Goal: Use online tool/utility: Use online tool/utility

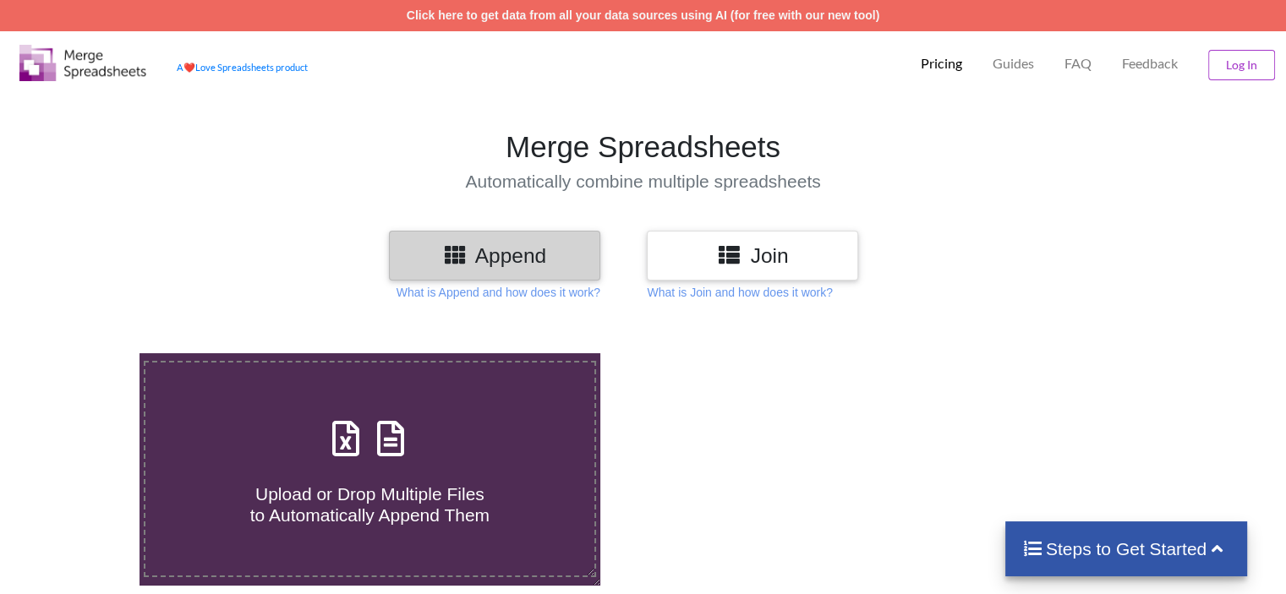
click at [540, 252] on h3 "Append" at bounding box center [494, 255] width 186 height 25
click at [440, 450] on div "Upload or Drop Multiple Files to Automatically Append Them" at bounding box center [369, 469] width 448 height 114
click at [88, 353] on input "Upload or Drop Multiple Files to Automatically Append Them" at bounding box center [88, 353] width 0 height 0
type input "C:\fakepath\12.xlsx"
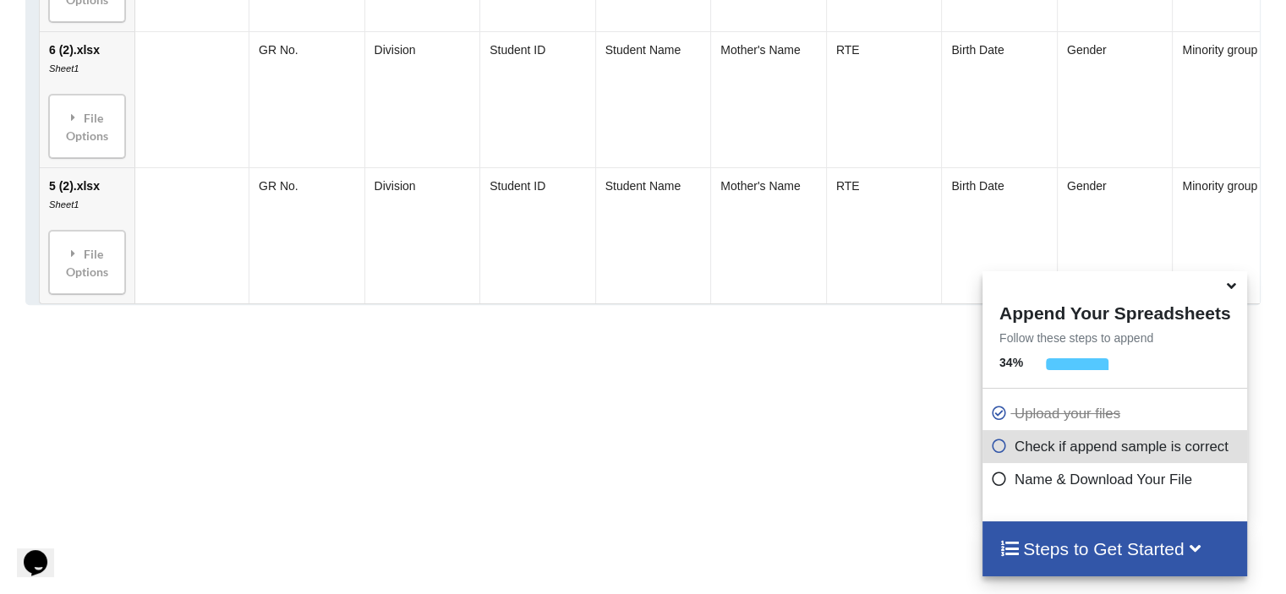
scroll to position [1849, 0]
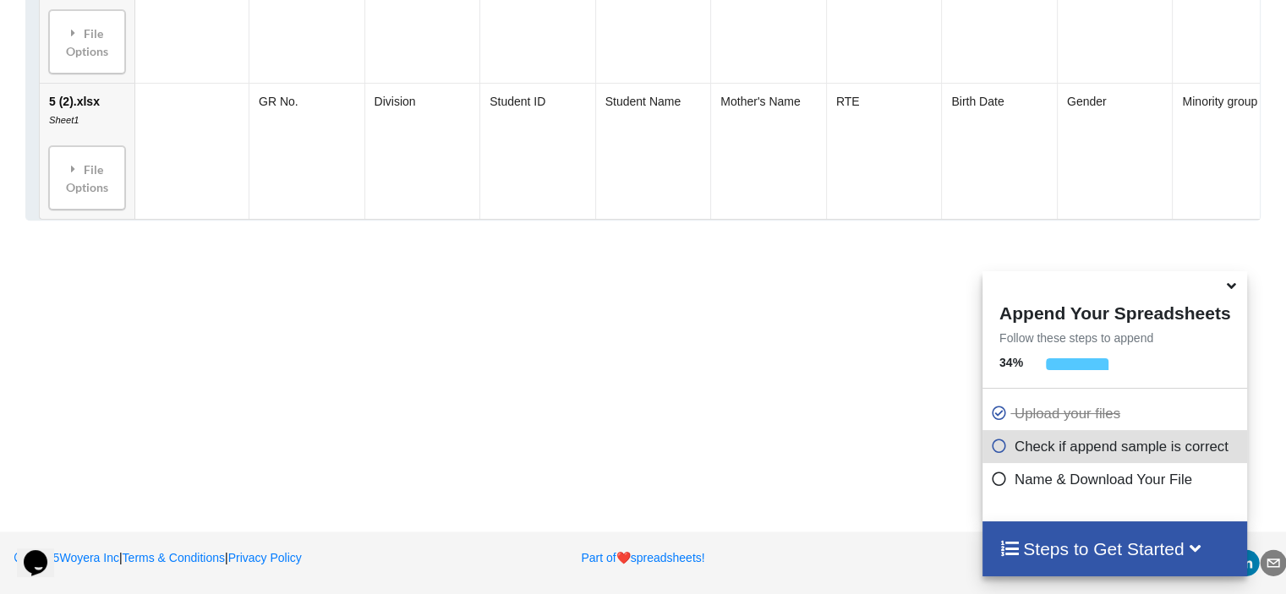
click at [1229, 283] on icon at bounding box center [1231, 283] width 18 height 15
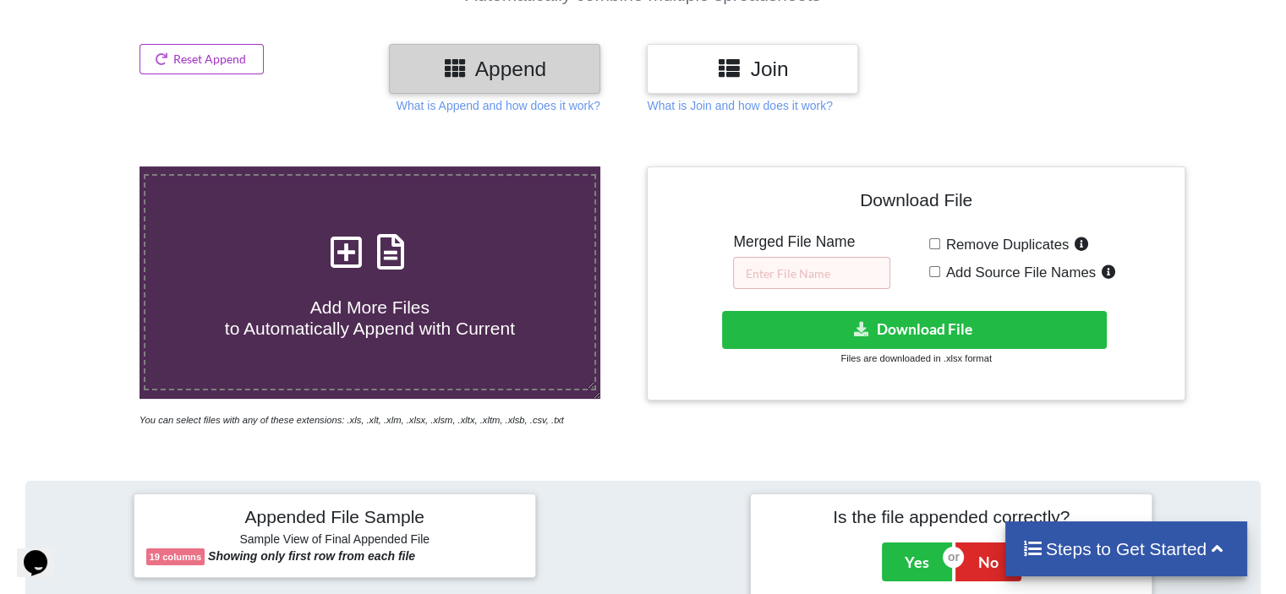
scroll to position [158, 0]
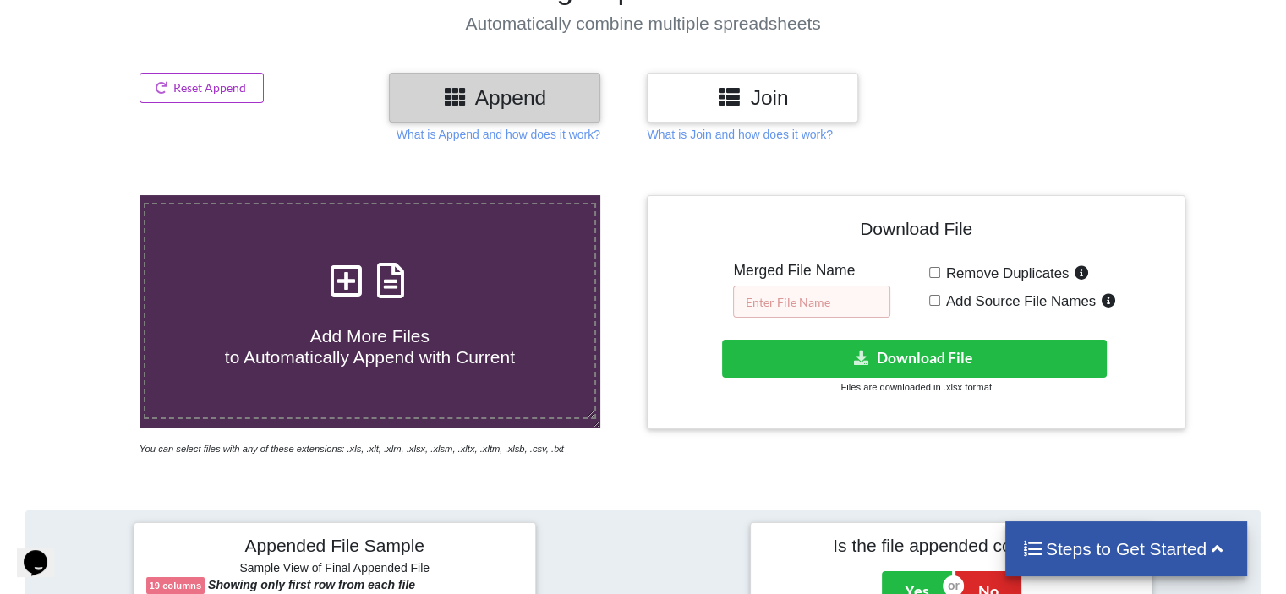
click at [772, 298] on input "text" at bounding box center [811, 302] width 157 height 32
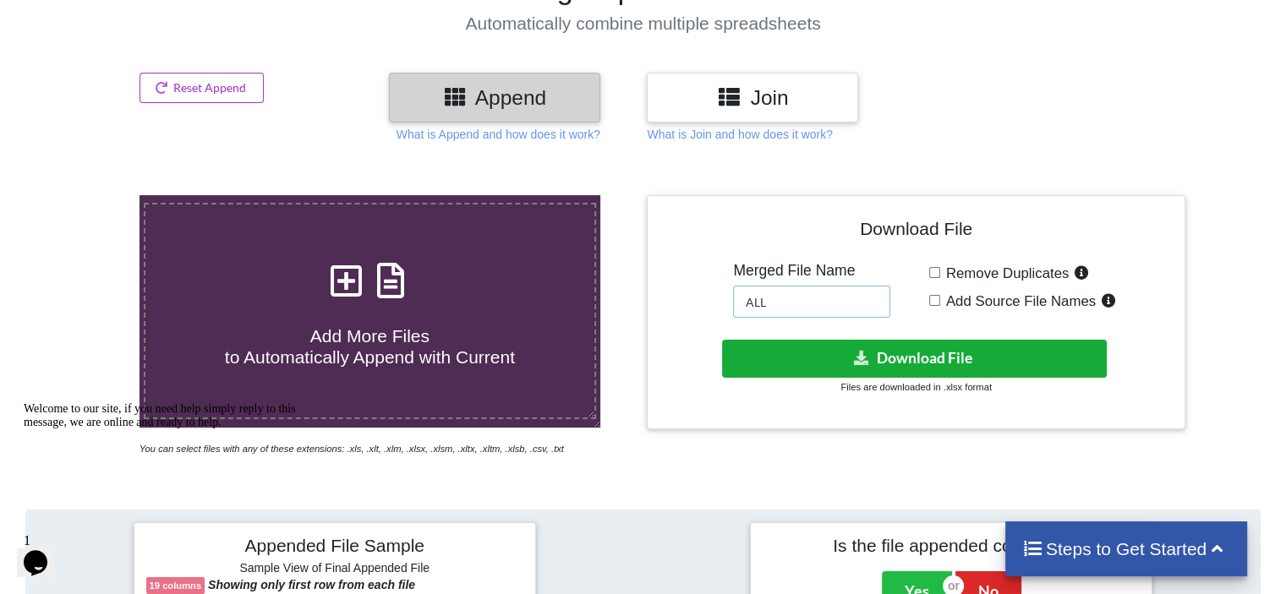
type input "ALL"
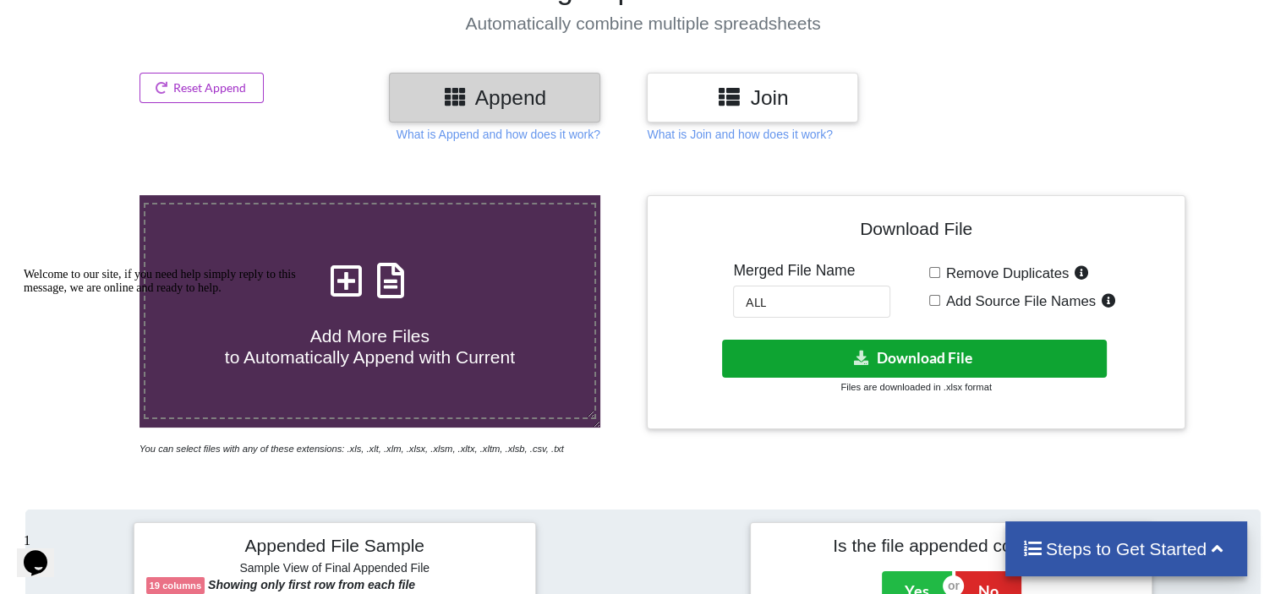
click at [842, 346] on button "Download File" at bounding box center [914, 359] width 385 height 38
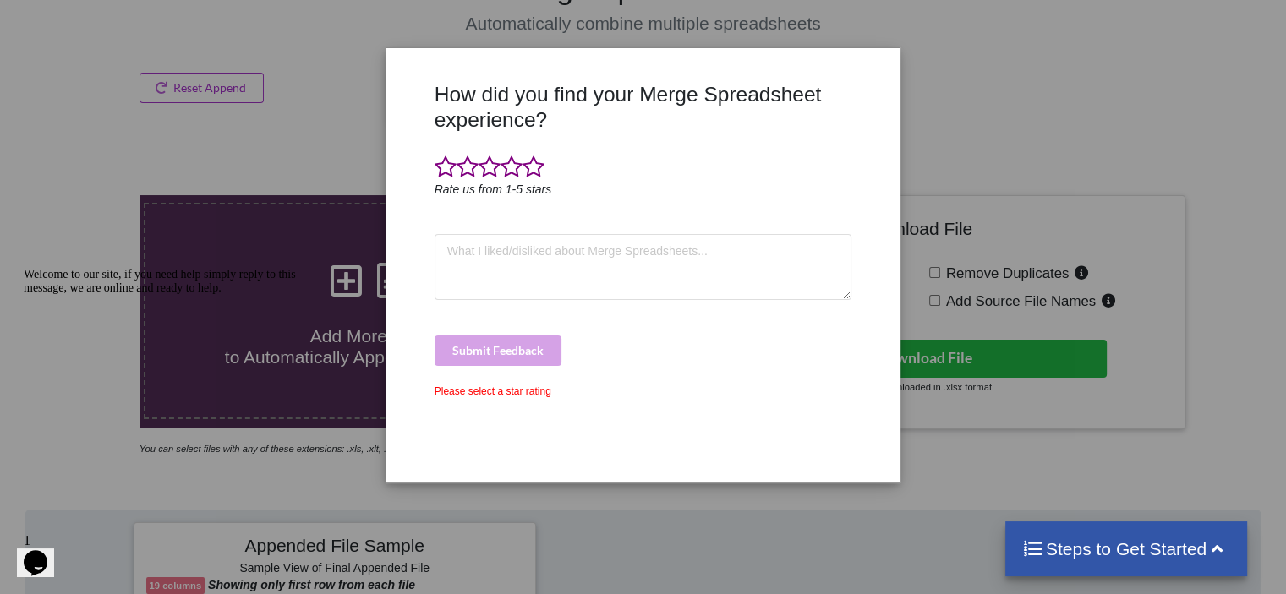
click at [1046, 89] on div "How did you find your Merge Spreadsheet experience? Rate us from 1-5 stars Subm…" at bounding box center [643, 297] width 1286 height 594
click at [985, 106] on div "How did you find your Merge Spreadsheet experience? Rate us from 1-5 stars Subm…" at bounding box center [643, 297] width 1286 height 594
click at [890, 57] on div "How did you find your Merge Spreadsheet experience? Rate us from 1-5 stars Subm…" at bounding box center [642, 265] width 512 height 434
click at [247, 165] on div "How did you find your Merge Spreadsheet experience? Rate us from 1-5 stars Subm…" at bounding box center [643, 297] width 1286 height 594
click at [507, 395] on div "Please select a star rating" at bounding box center [643, 391] width 418 height 15
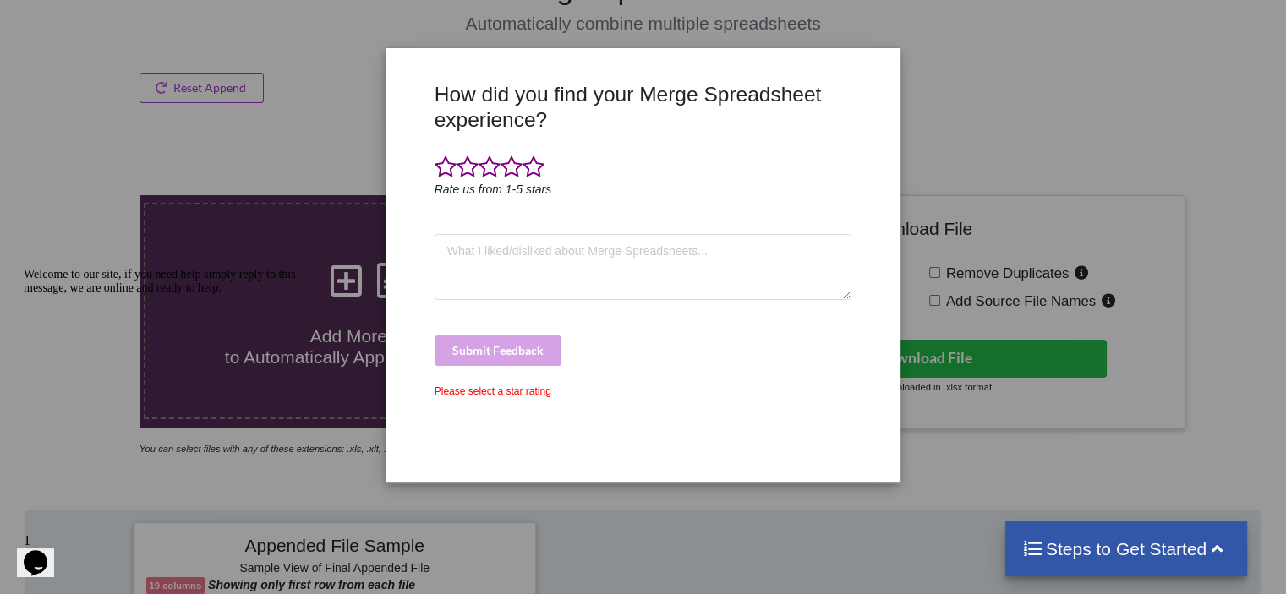
click at [295, 96] on div "How did you find your Merge Spreadsheet experience? Rate us from 1-5 stars Subm…" at bounding box center [643, 297] width 1286 height 594
